Goal: Information Seeking & Learning: Learn about a topic

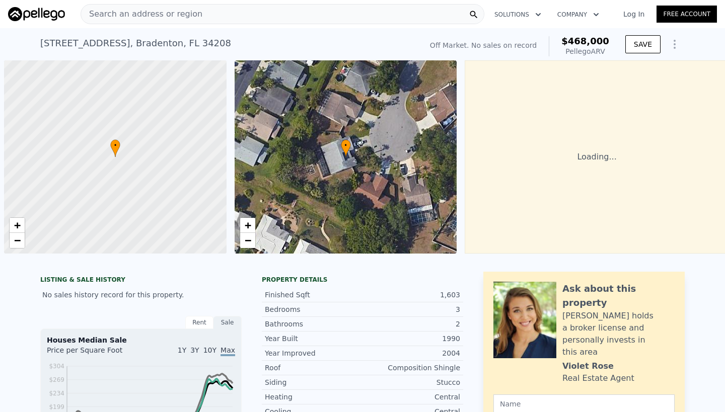
scroll to position [0, 4]
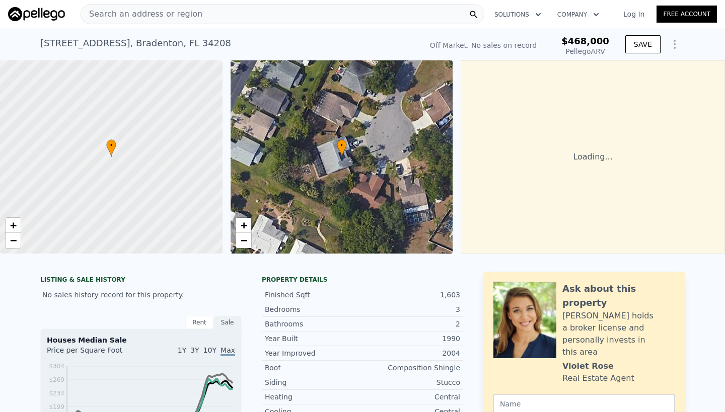
click at [120, 14] on span "Search an address or region" at bounding box center [141, 14] width 121 height 12
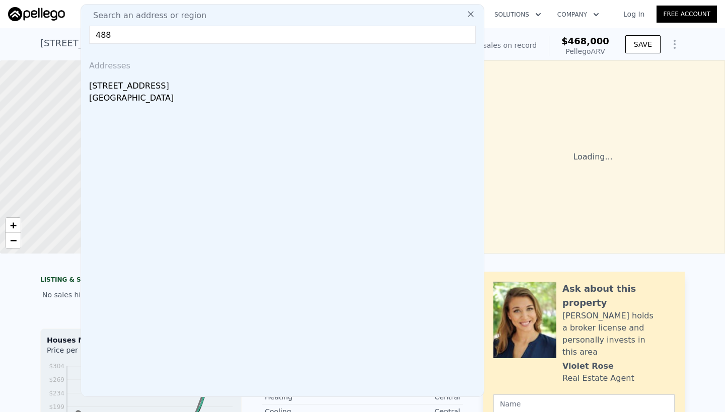
type input "4880"
type input "2"
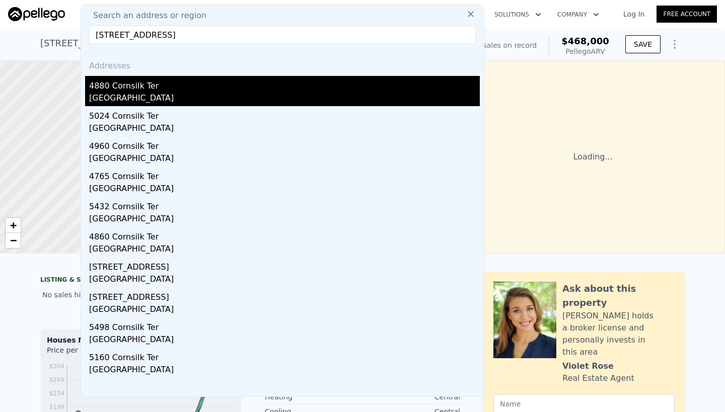
type input "[STREET_ADDRESS]"
click at [160, 92] on div "4880 Cornsilk Ter" at bounding box center [284, 84] width 391 height 16
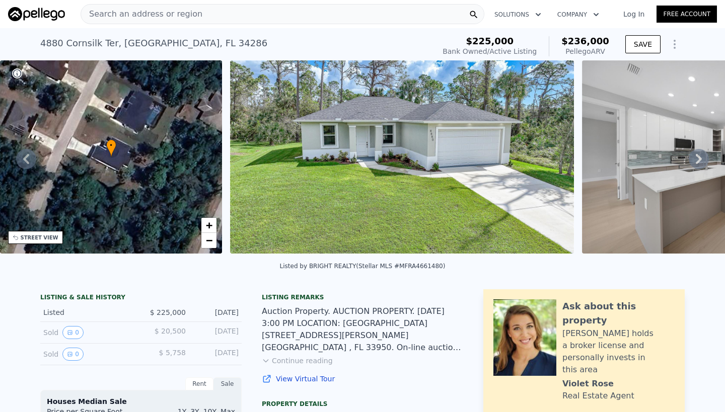
click at [406, 205] on img at bounding box center [402, 156] width 344 height 193
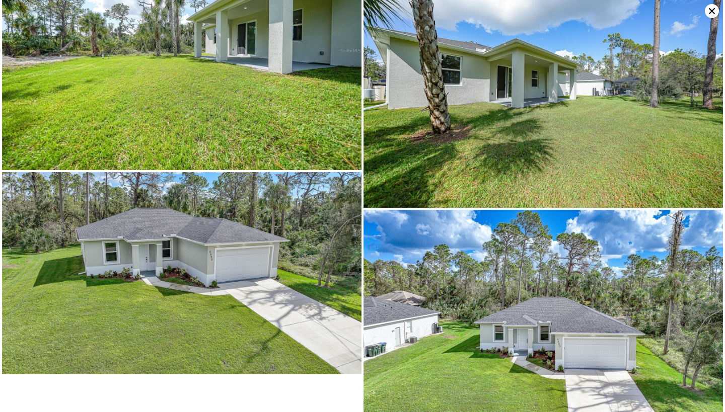
scroll to position [4131, 0]
click at [711, 11] on icon at bounding box center [712, 11] width 6 height 6
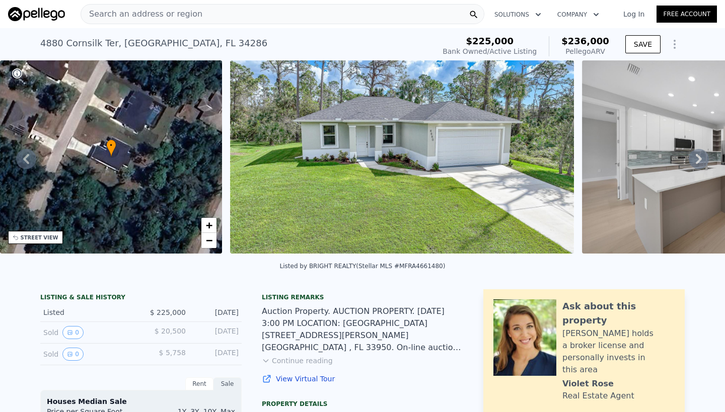
scroll to position [0, 0]
click at [109, 12] on span "Search an address or region" at bounding box center [141, 14] width 121 height 12
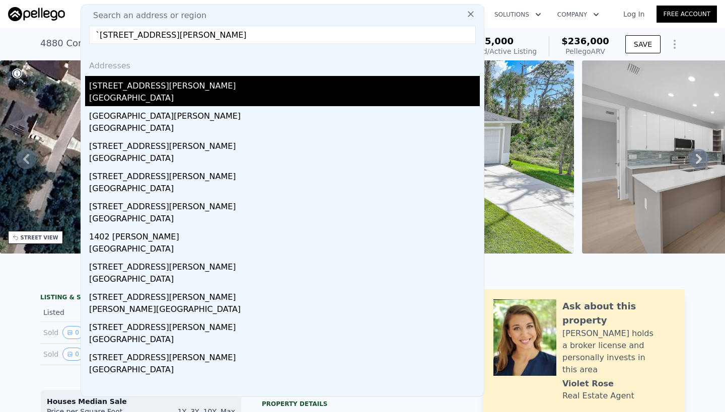
type input "`[STREET_ADDRESS][PERSON_NAME]"
click at [158, 88] on div "[STREET_ADDRESS][PERSON_NAME]" at bounding box center [284, 84] width 391 height 16
